Goal: Information Seeking & Learning: Learn about a topic

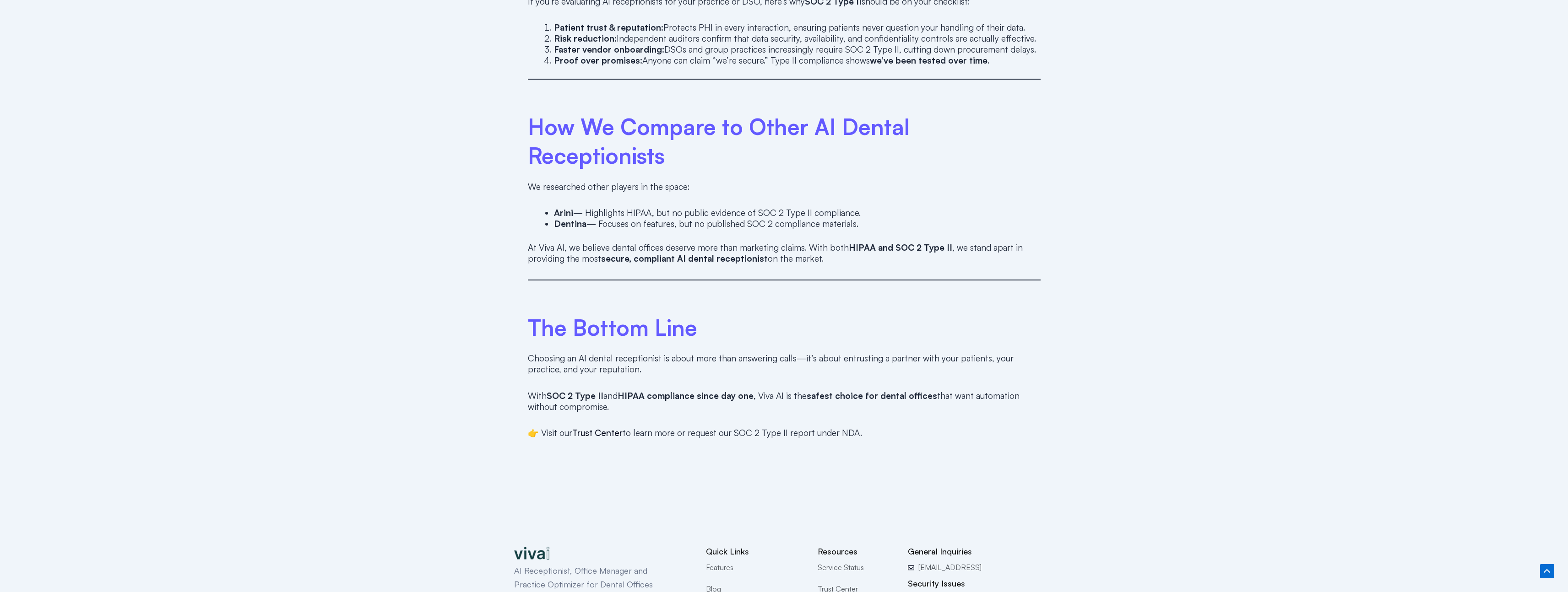
scroll to position [1254, 0]
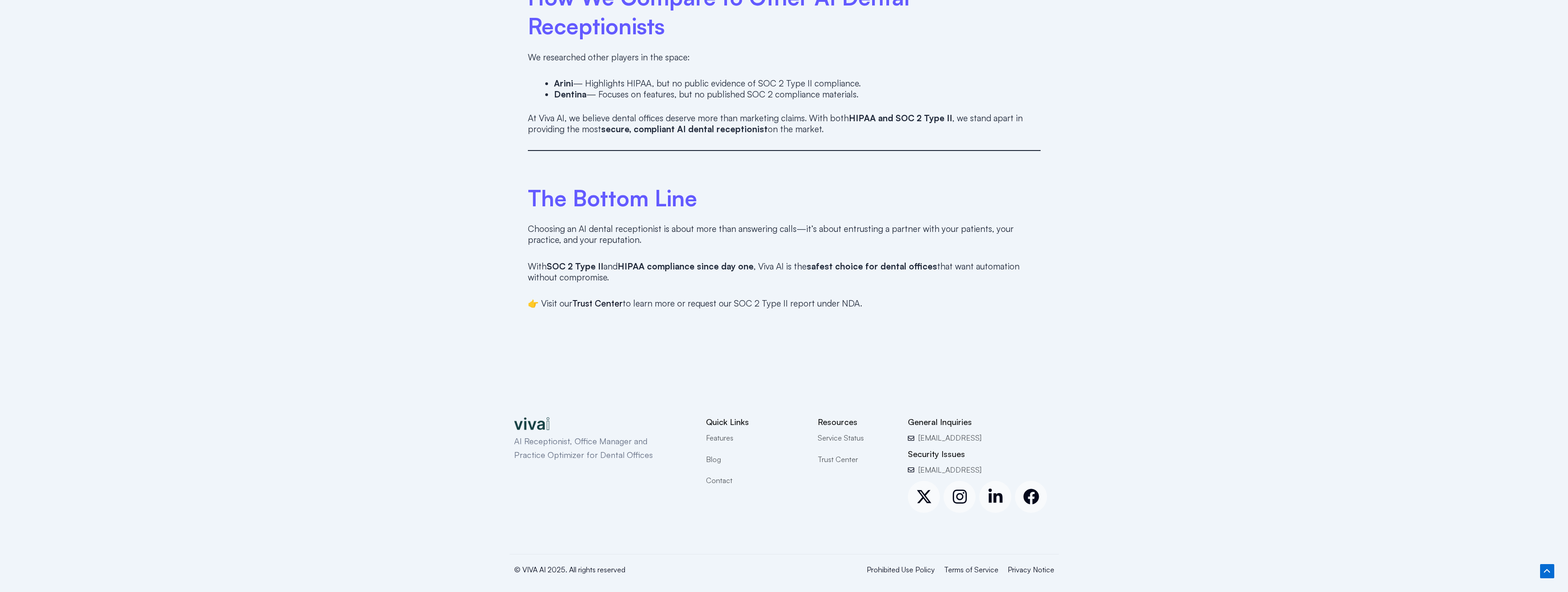
click at [717, 453] on span "Blog" at bounding box center [713, 460] width 15 height 12
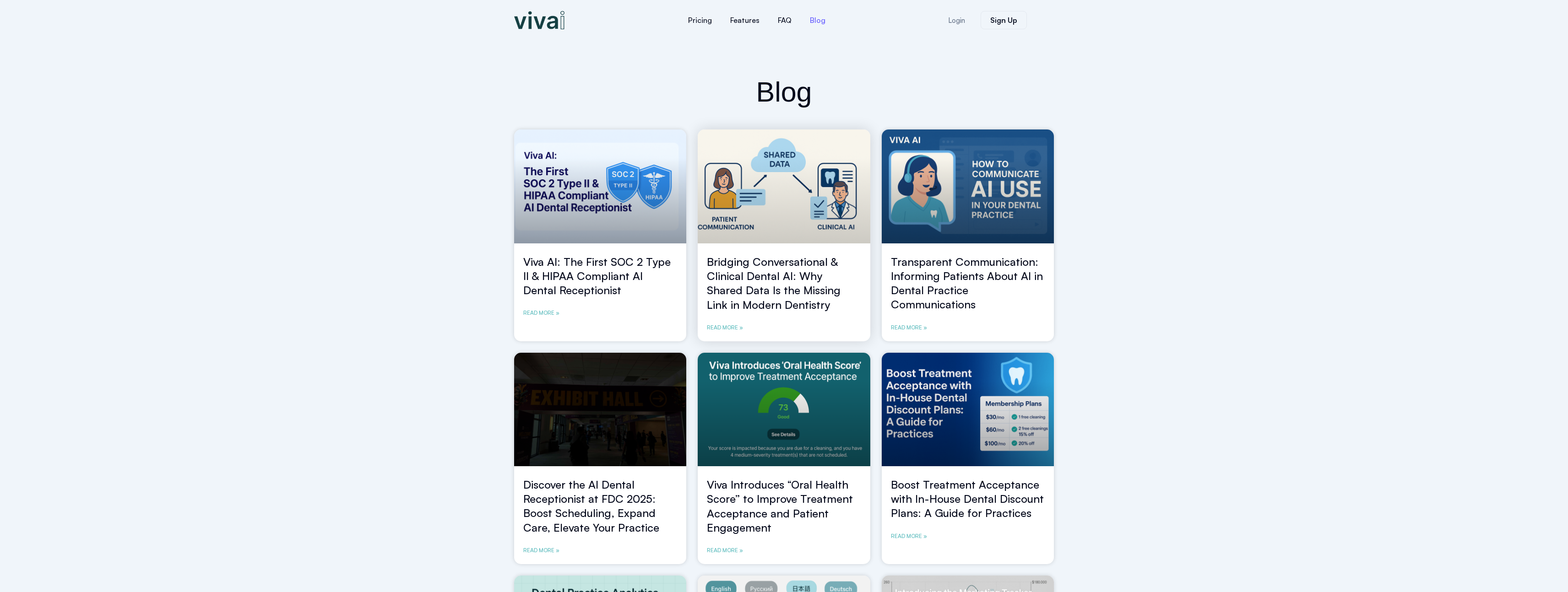
click at [721, 325] on link "Read More »" at bounding box center [725, 328] width 36 height 9
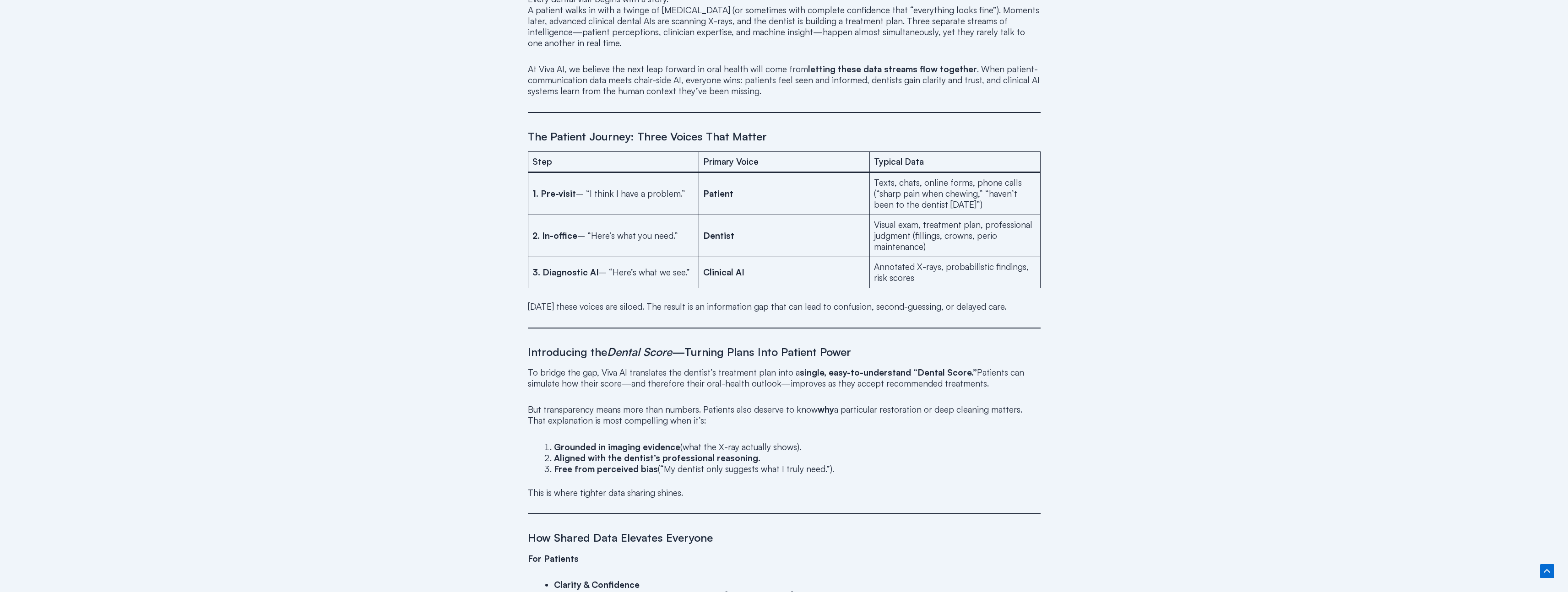
scroll to position [580, 0]
click at [440, 125] on div "August 1, 2025 Bridging Conversational & Clinical Dental AI: Why Shared Data Is…" at bounding box center [784, 429] width 1568 height 1938
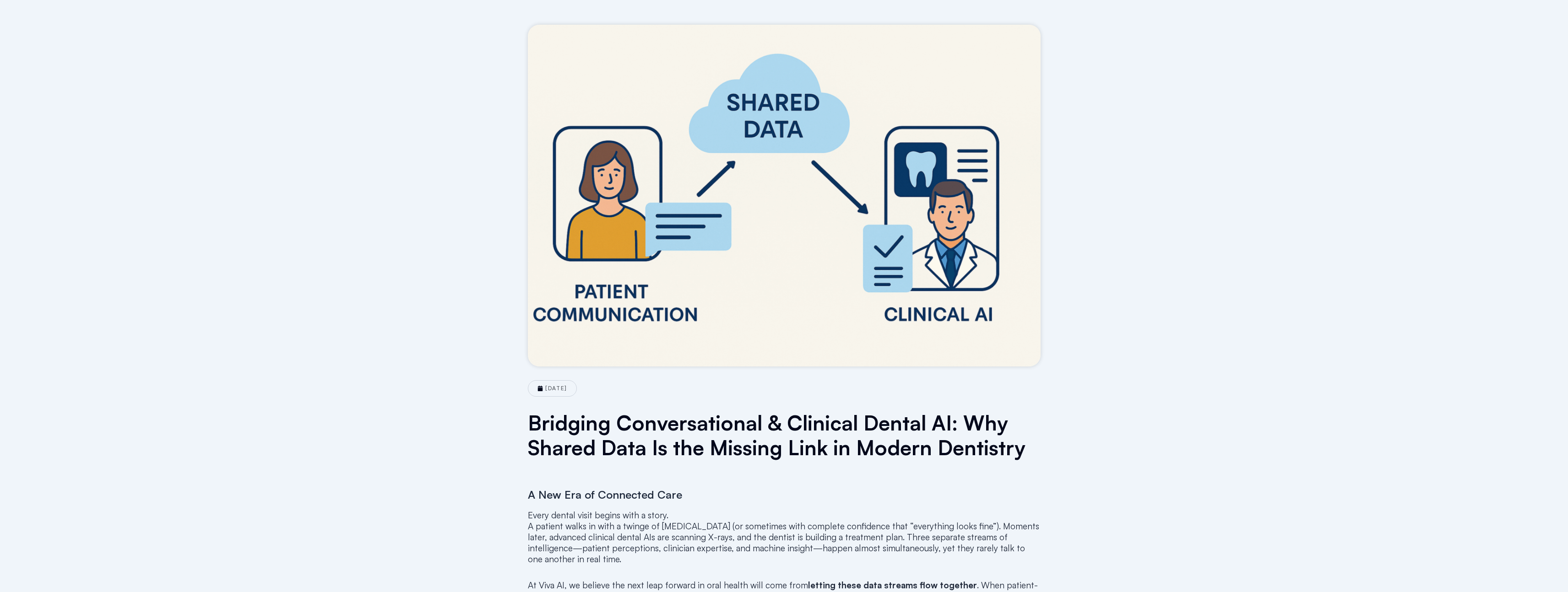
scroll to position [0, 0]
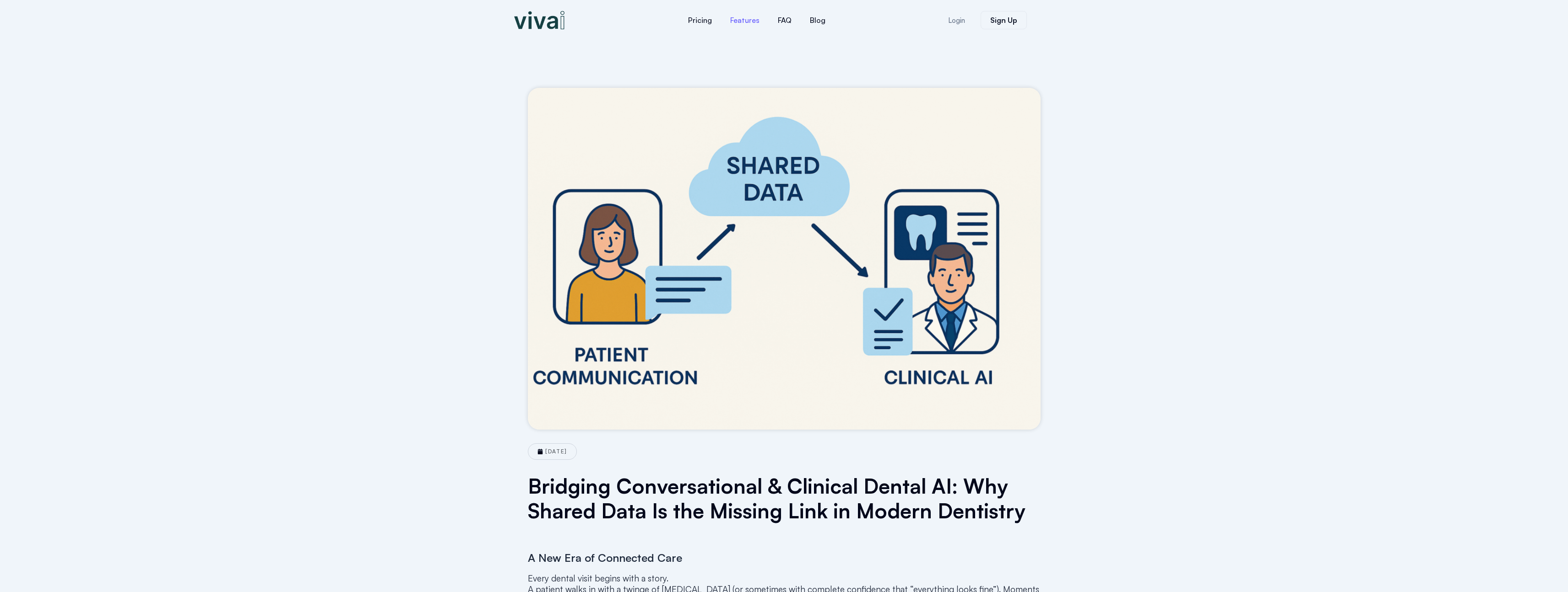
click at [751, 27] on link "Features" at bounding box center [745, 20] width 47 height 22
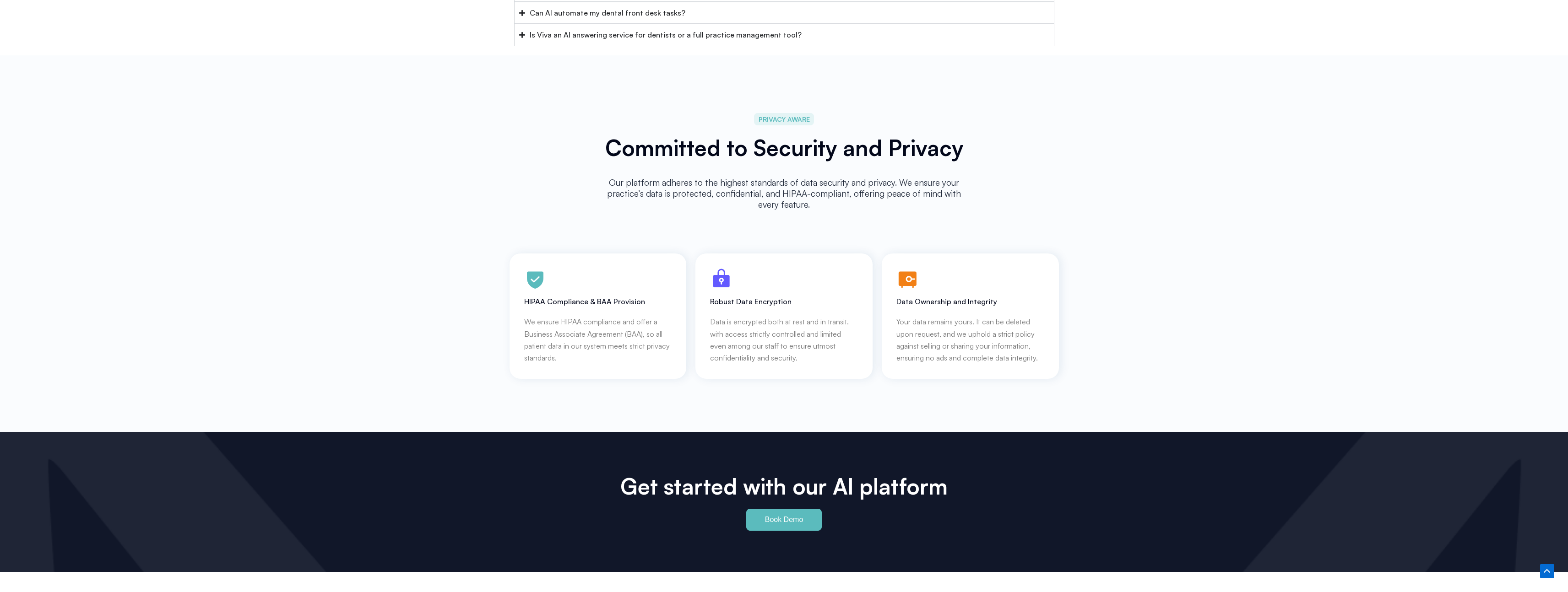
scroll to position [4093, 0]
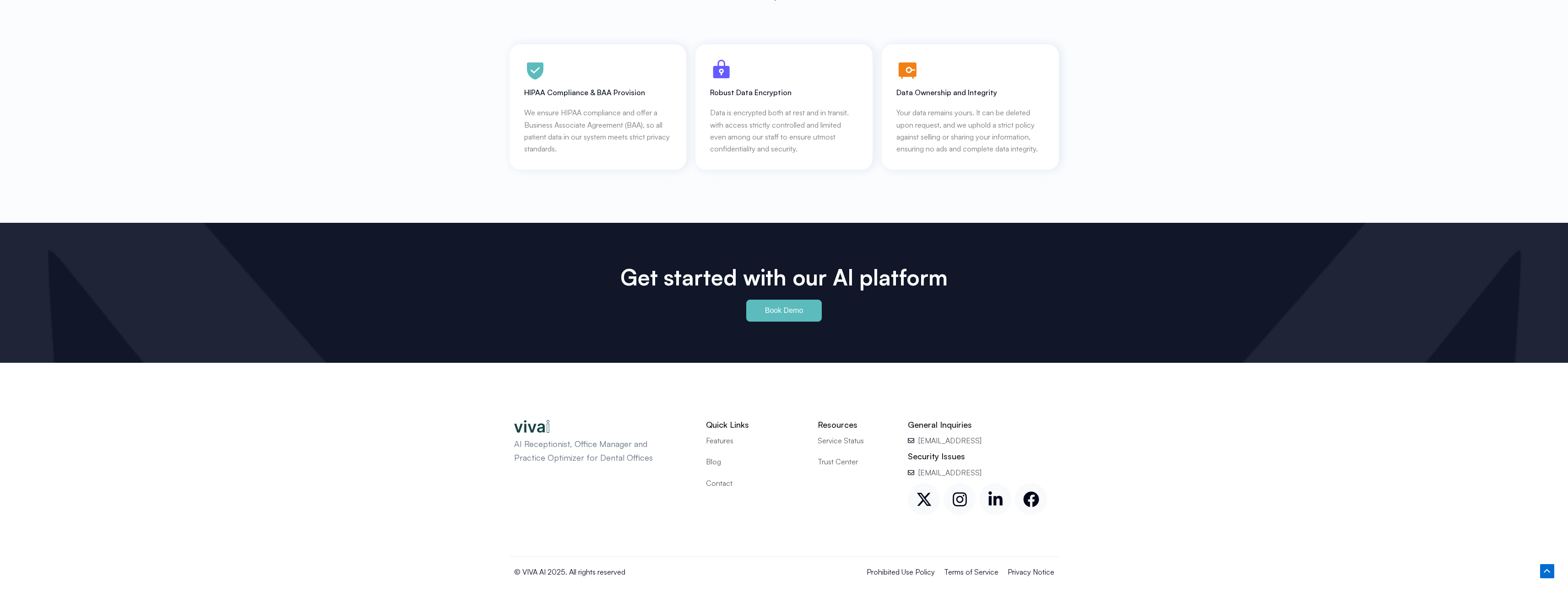
click at [843, 435] on span "Service Status" at bounding box center [840, 441] width 46 height 12
